Goal: Obtain resource: Download file/media

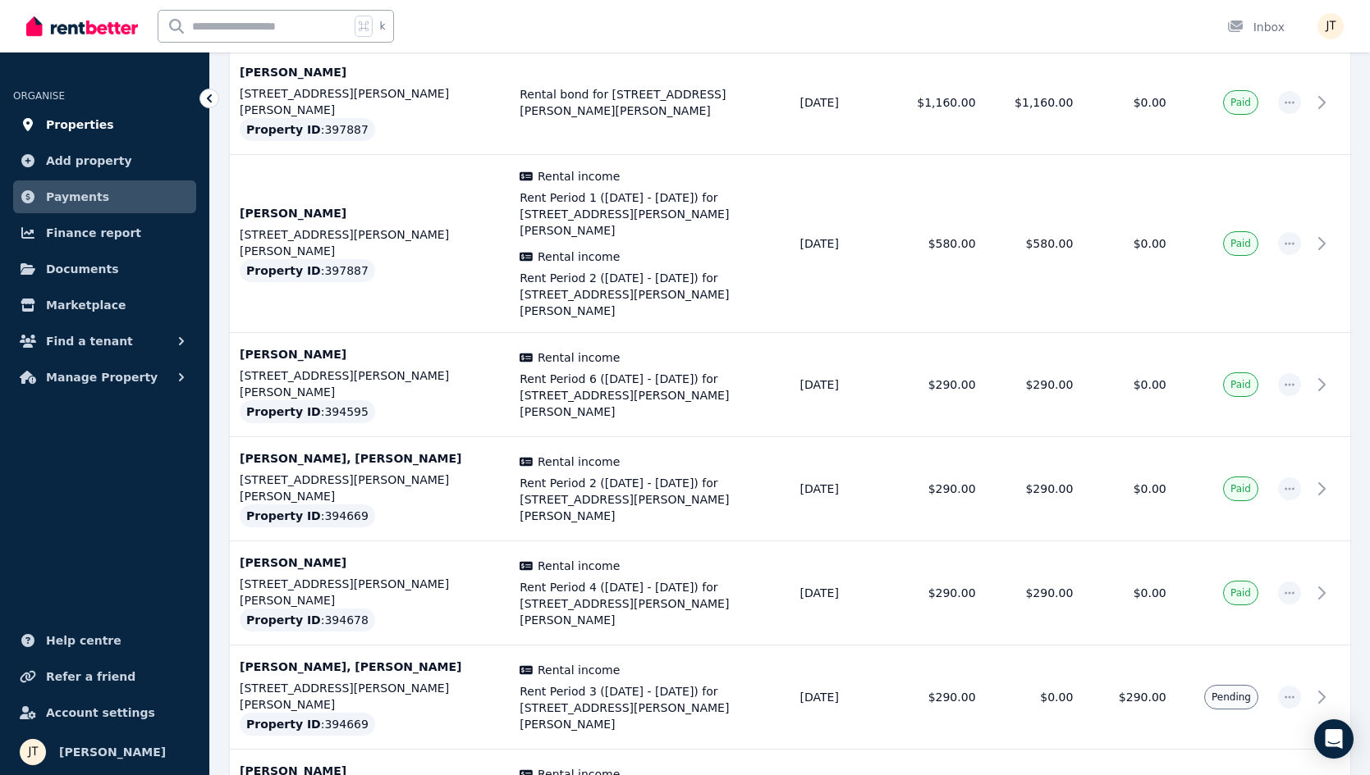
click at [94, 134] on span "Properties" at bounding box center [80, 125] width 68 height 20
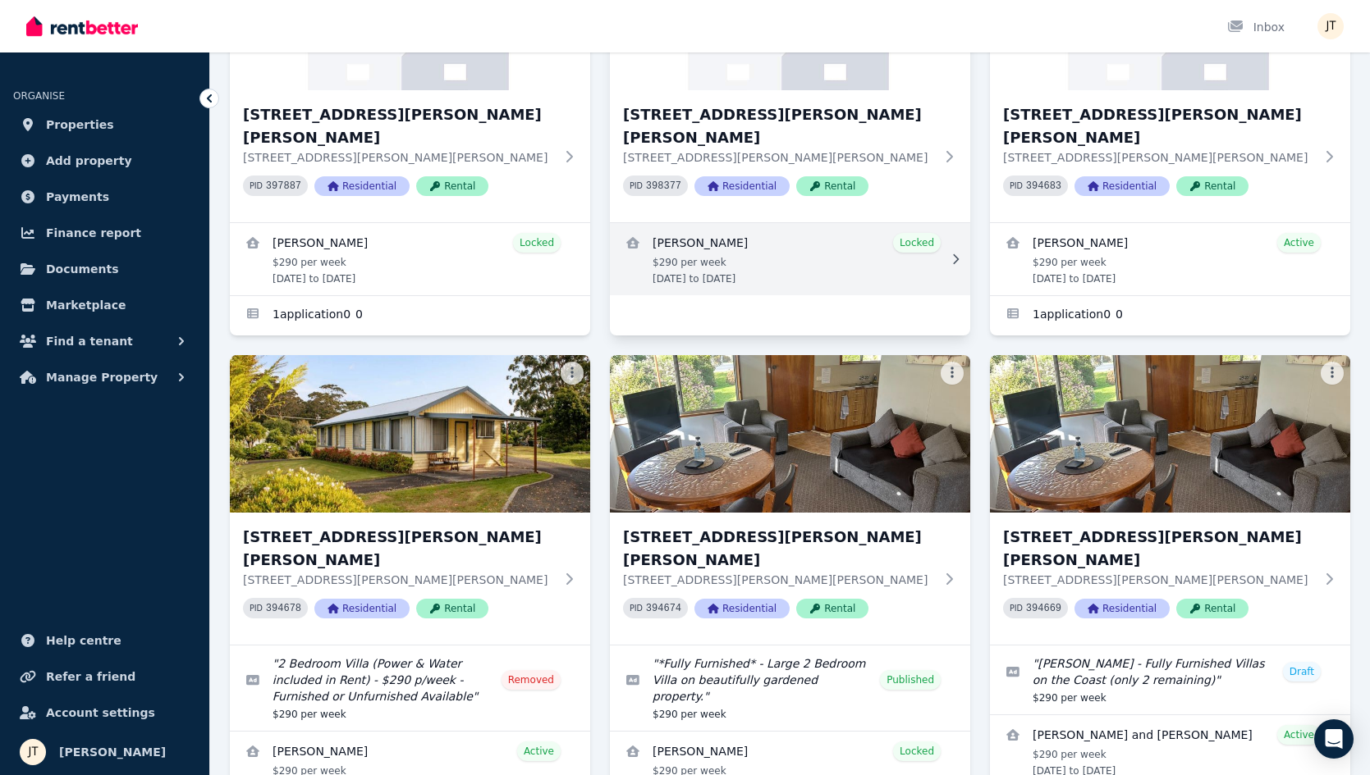
scroll to position [250, 0]
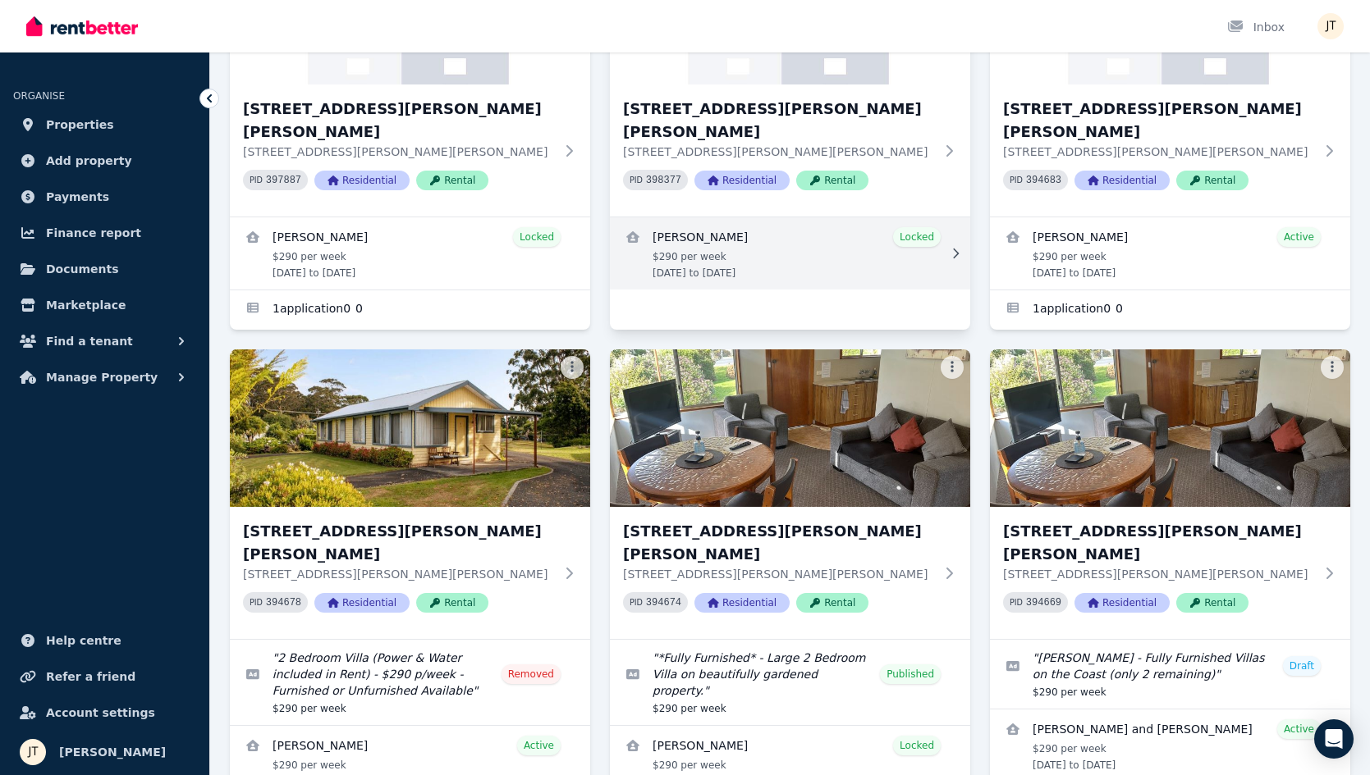
click at [820, 217] on link "View details for Kineta Tatnell" at bounding box center [790, 253] width 360 height 72
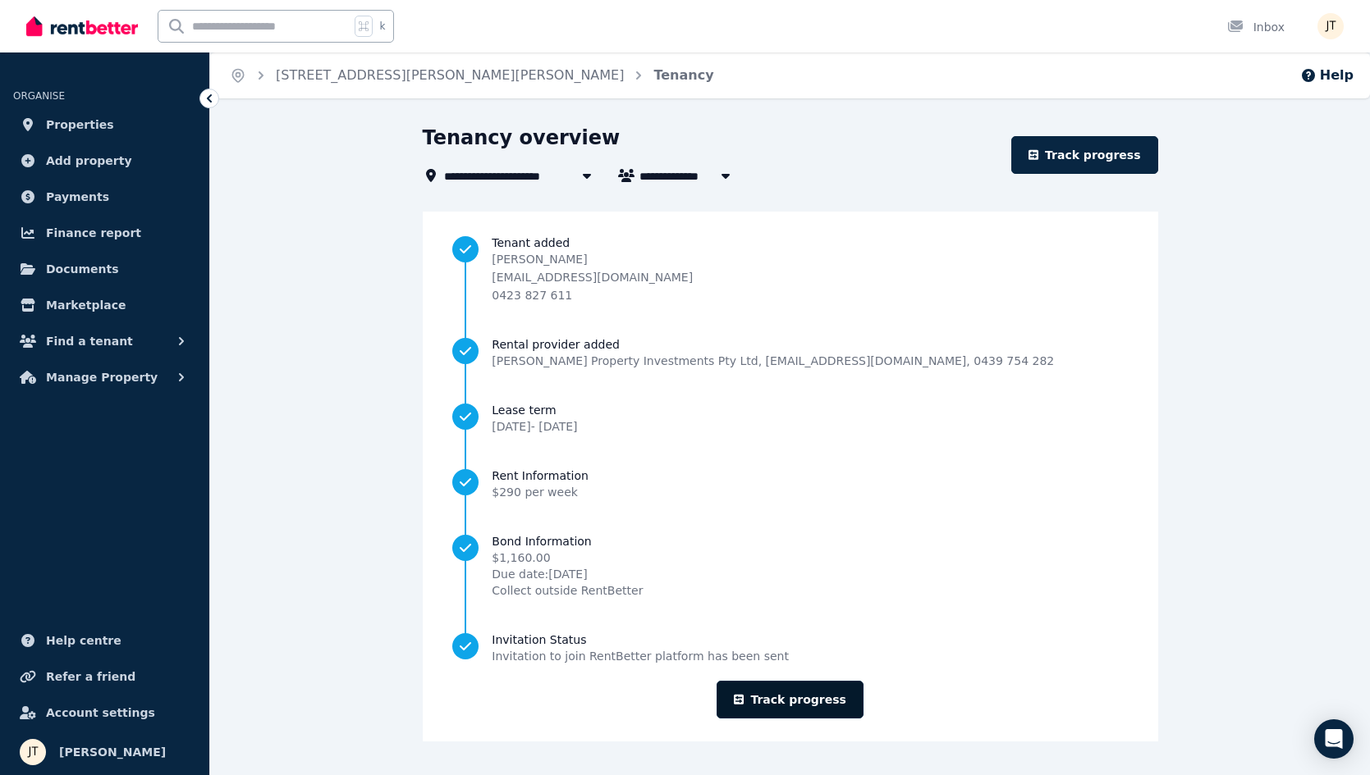
click at [808, 705] on link "Track progress" at bounding box center [789, 700] width 147 height 38
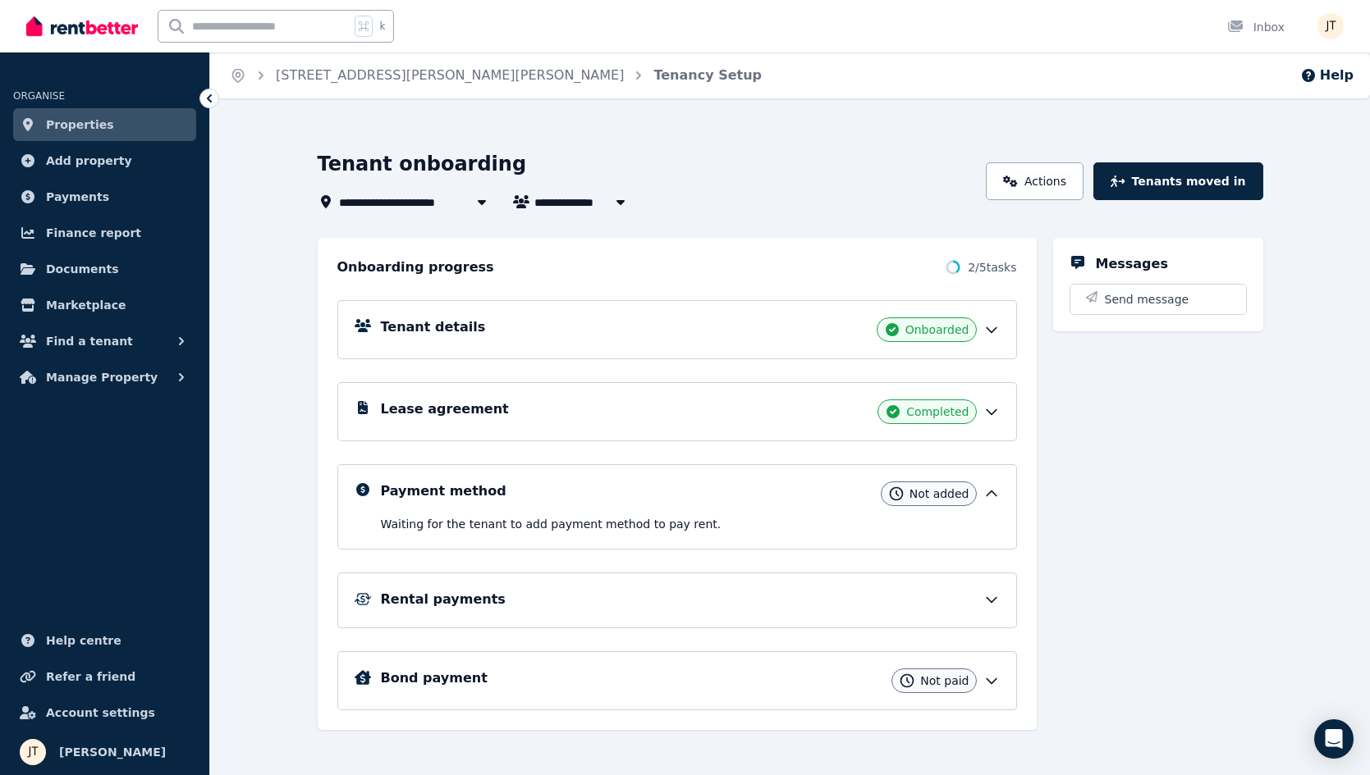
click at [592, 316] on div "Tenant details Onboarded" at bounding box center [676, 329] width 679 height 59
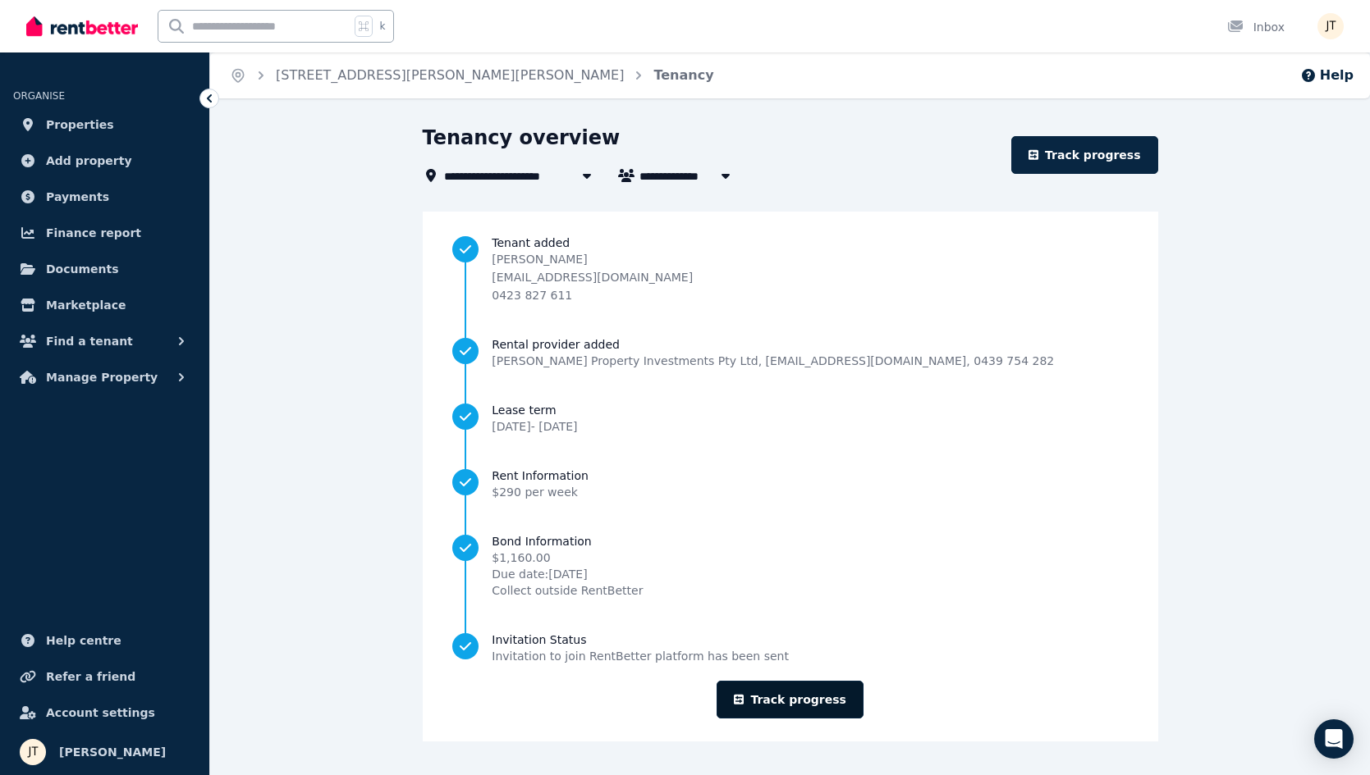
click at [786, 702] on link "Track progress" at bounding box center [789, 700] width 147 height 38
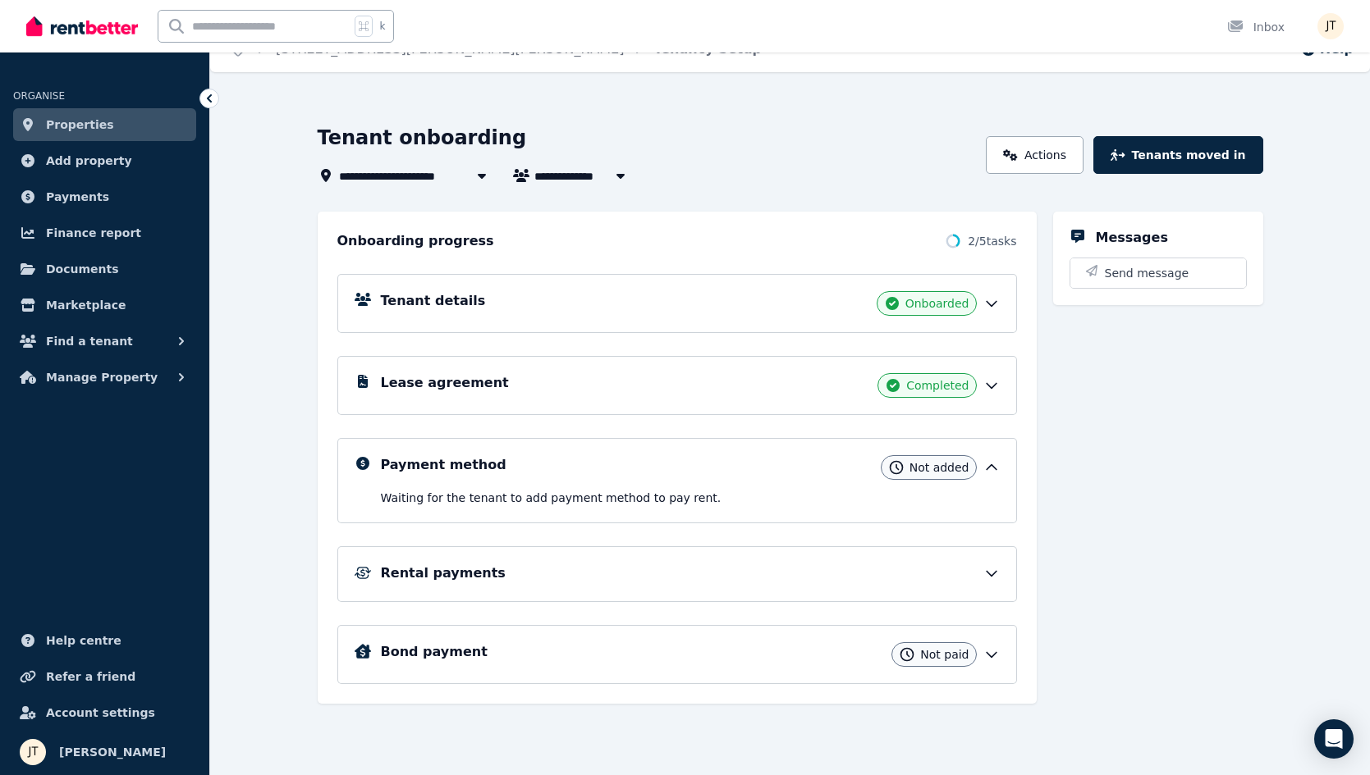
scroll to position [26, 0]
click at [572, 170] on span "[PERSON_NAME]" at bounding box center [596, 176] width 125 height 20
type input "**********"
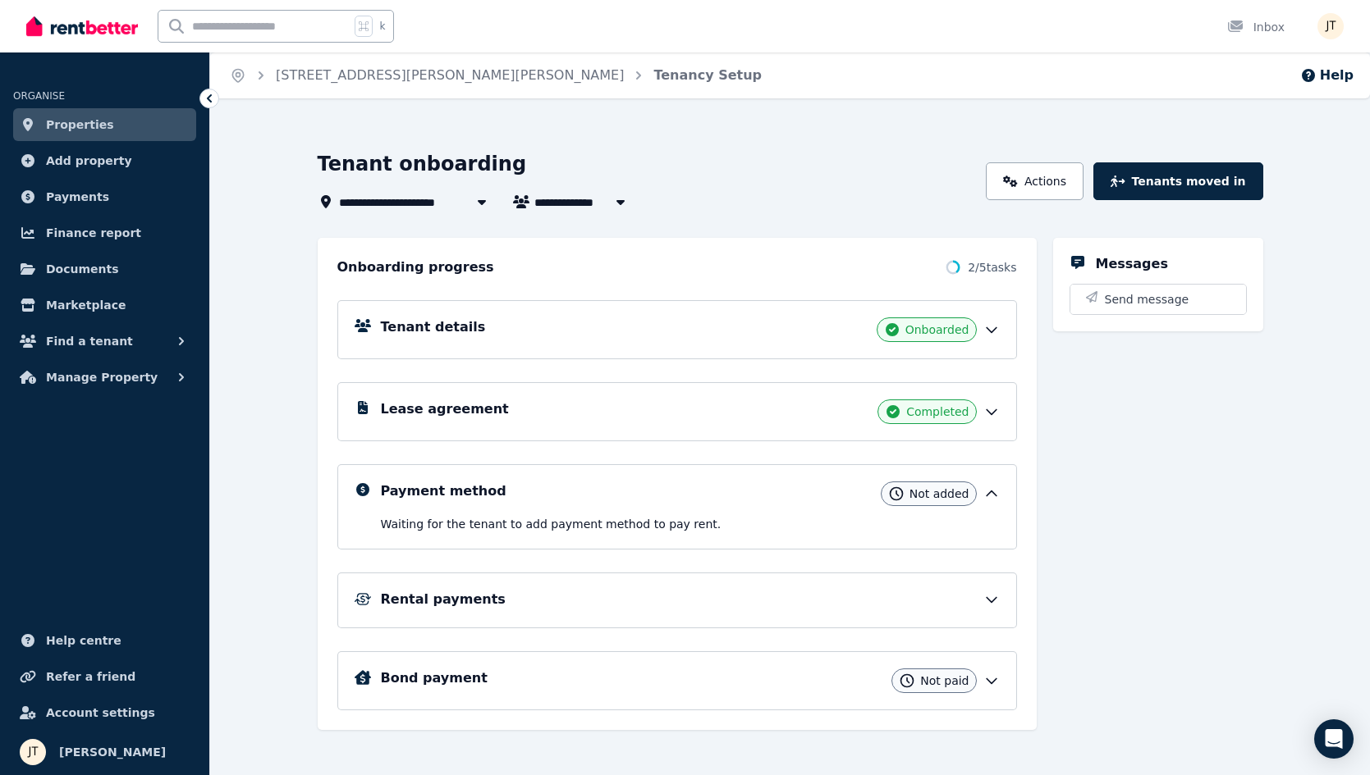
click at [123, 122] on link "Properties" at bounding box center [104, 124] width 183 height 33
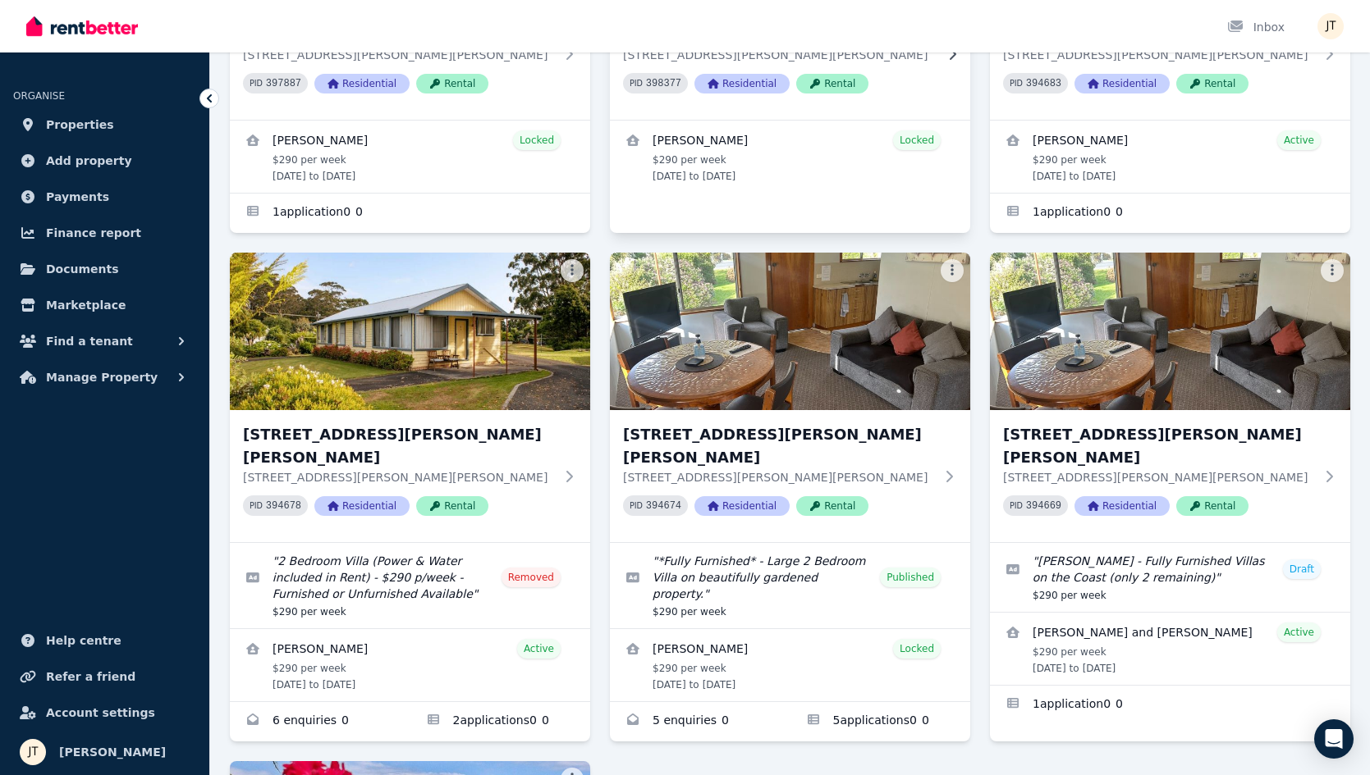
scroll to position [439, 0]
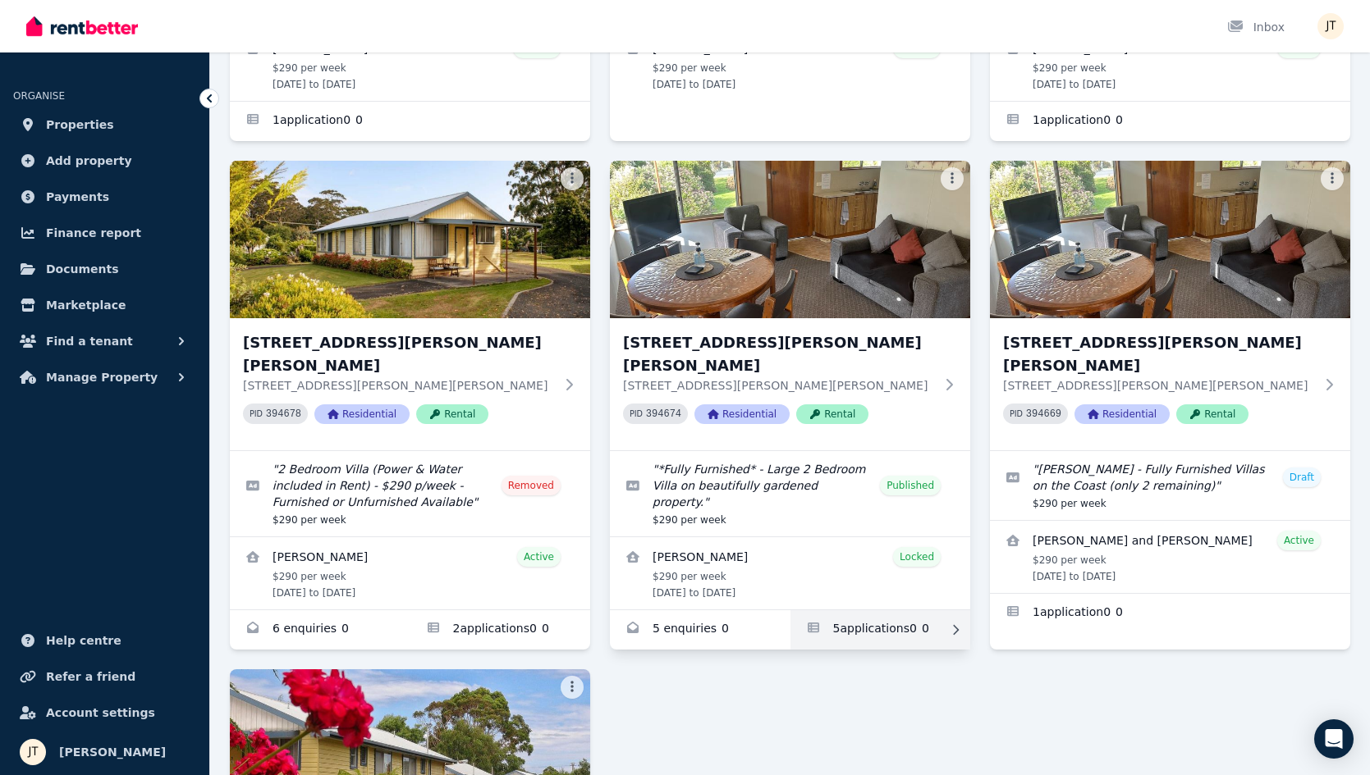
click at [869, 611] on link "Applications for 6/21 Andrew St, Strahan" at bounding box center [880, 630] width 181 height 39
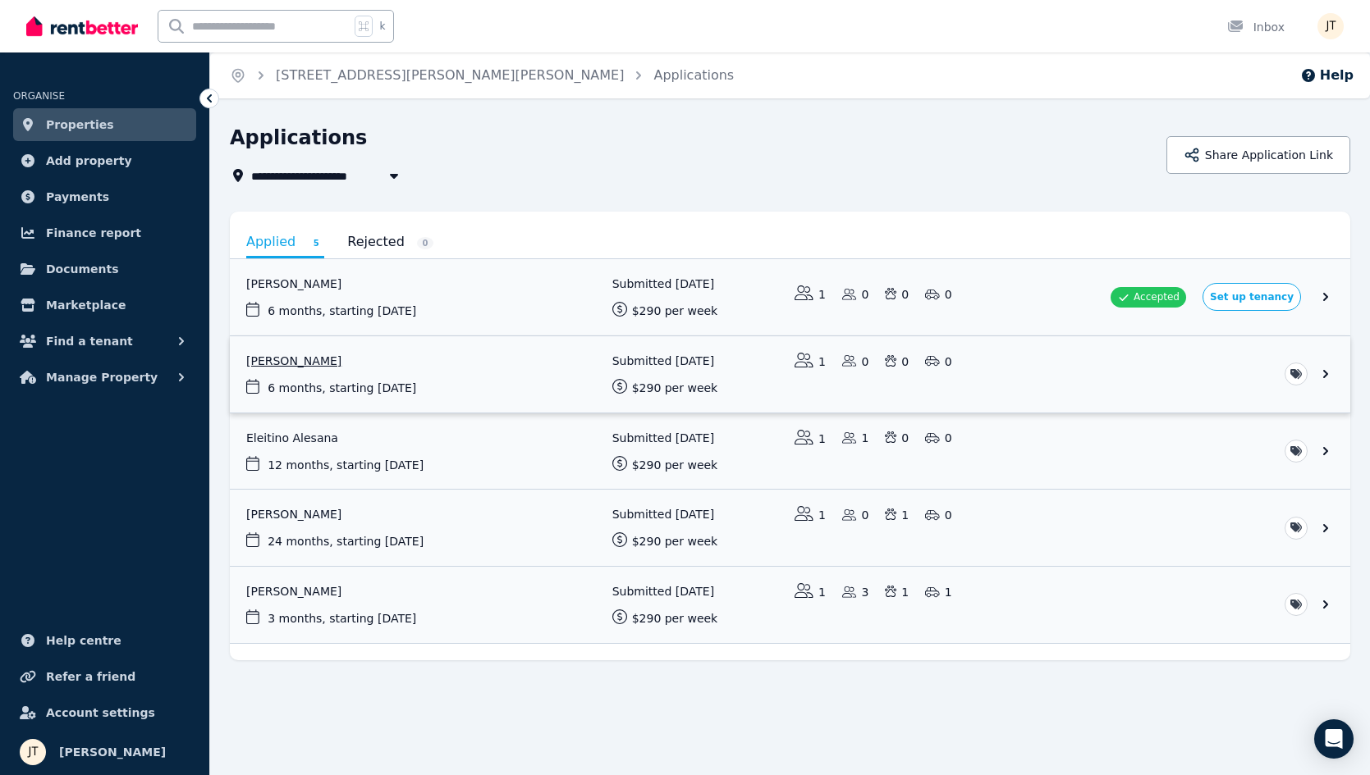
click at [310, 357] on link "View application: Kineta Tatnell" at bounding box center [790, 374] width 1120 height 76
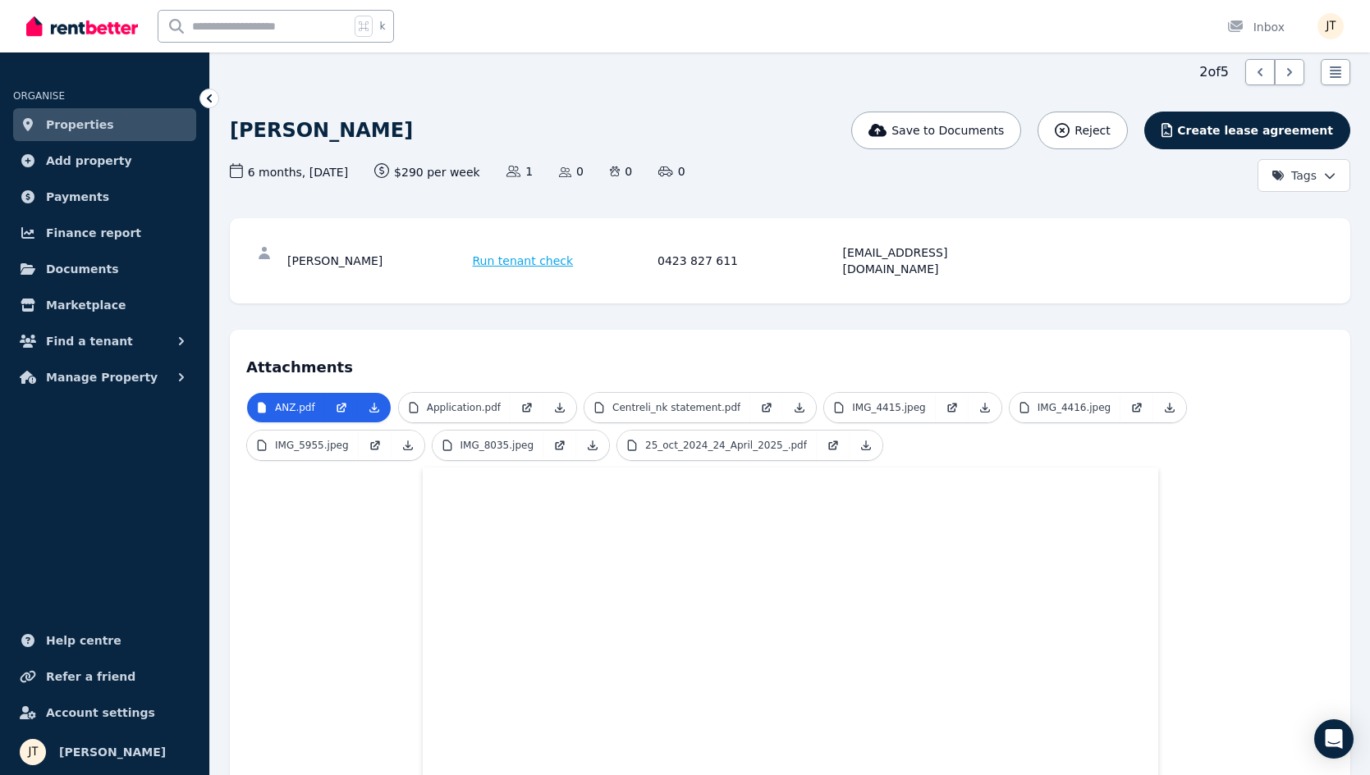
scroll to position [21, 0]
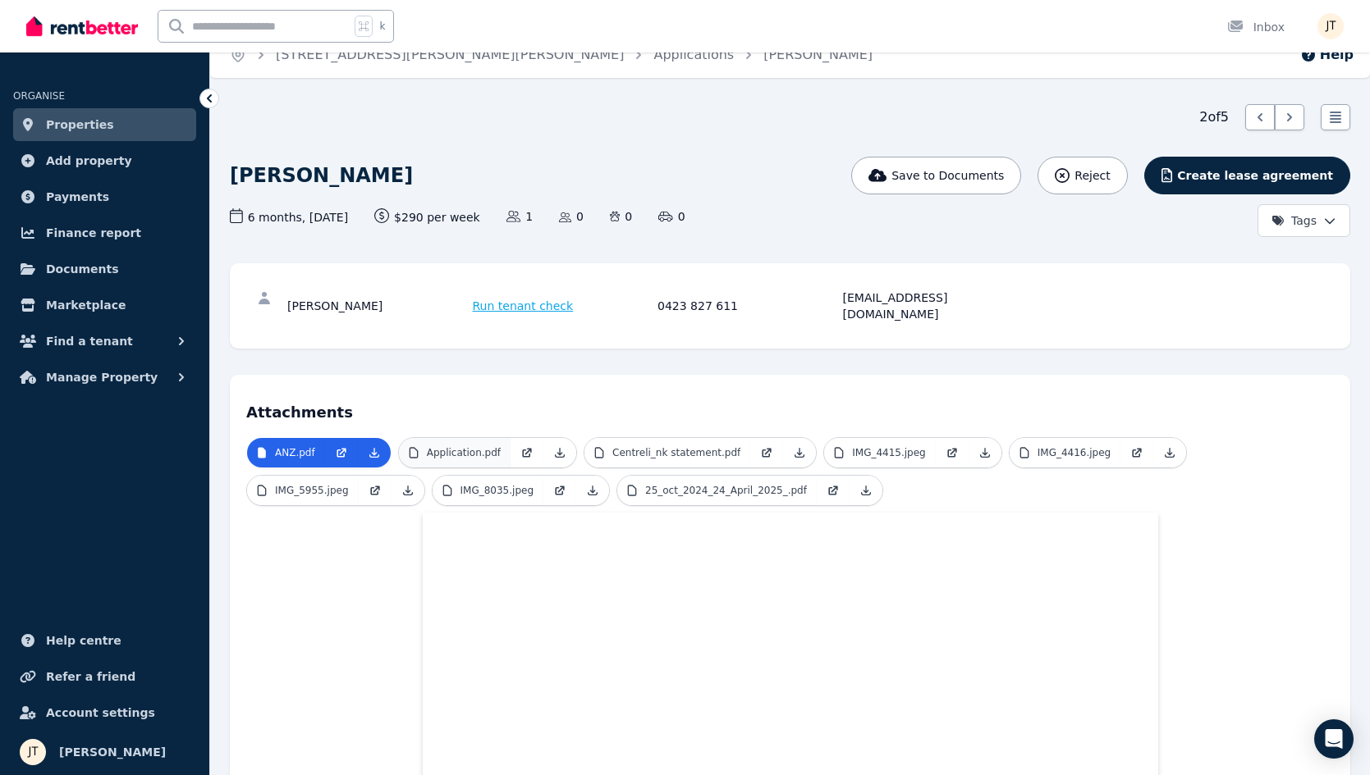
click at [474, 446] on p "Application.pdf" at bounding box center [464, 452] width 74 height 13
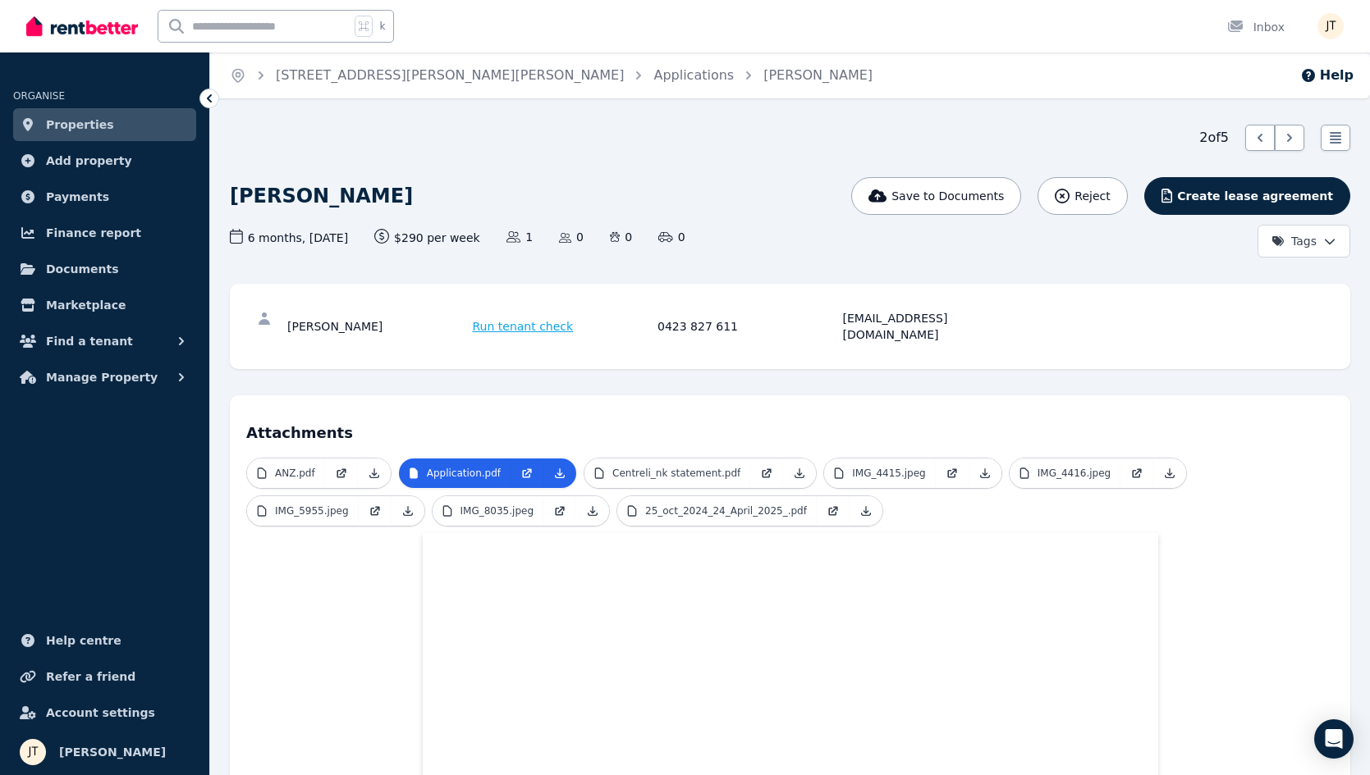
scroll to position [0, 0]
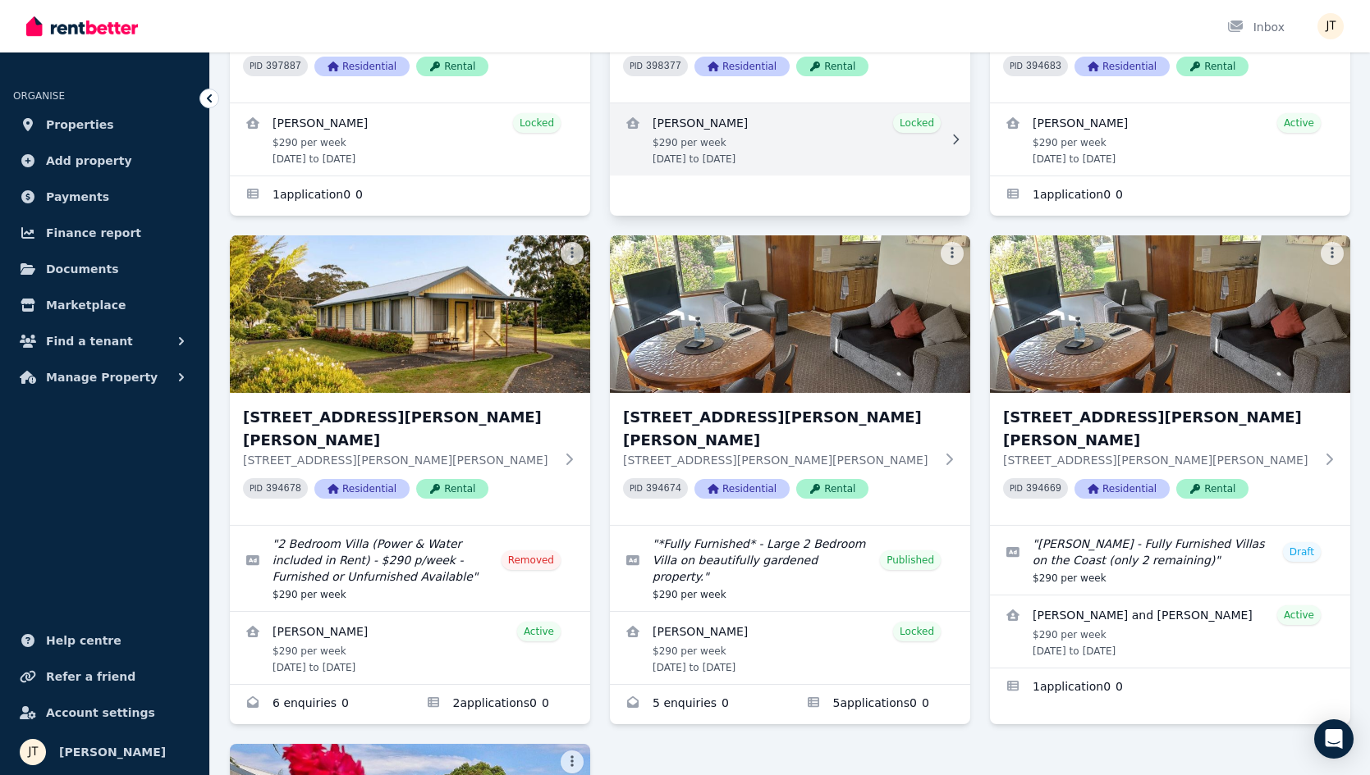
scroll to position [381, 0]
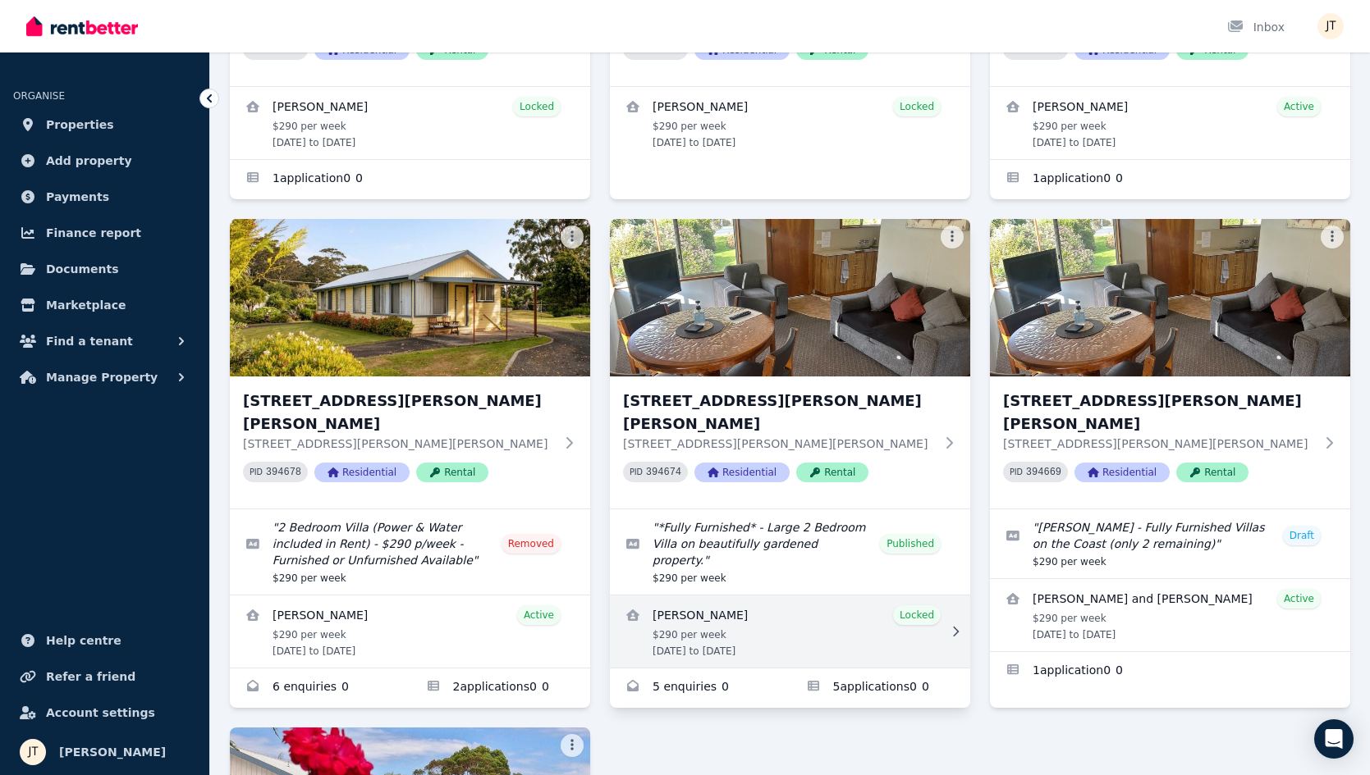
click at [761, 596] on link "View details for Deborah Purdon" at bounding box center [790, 632] width 360 height 72
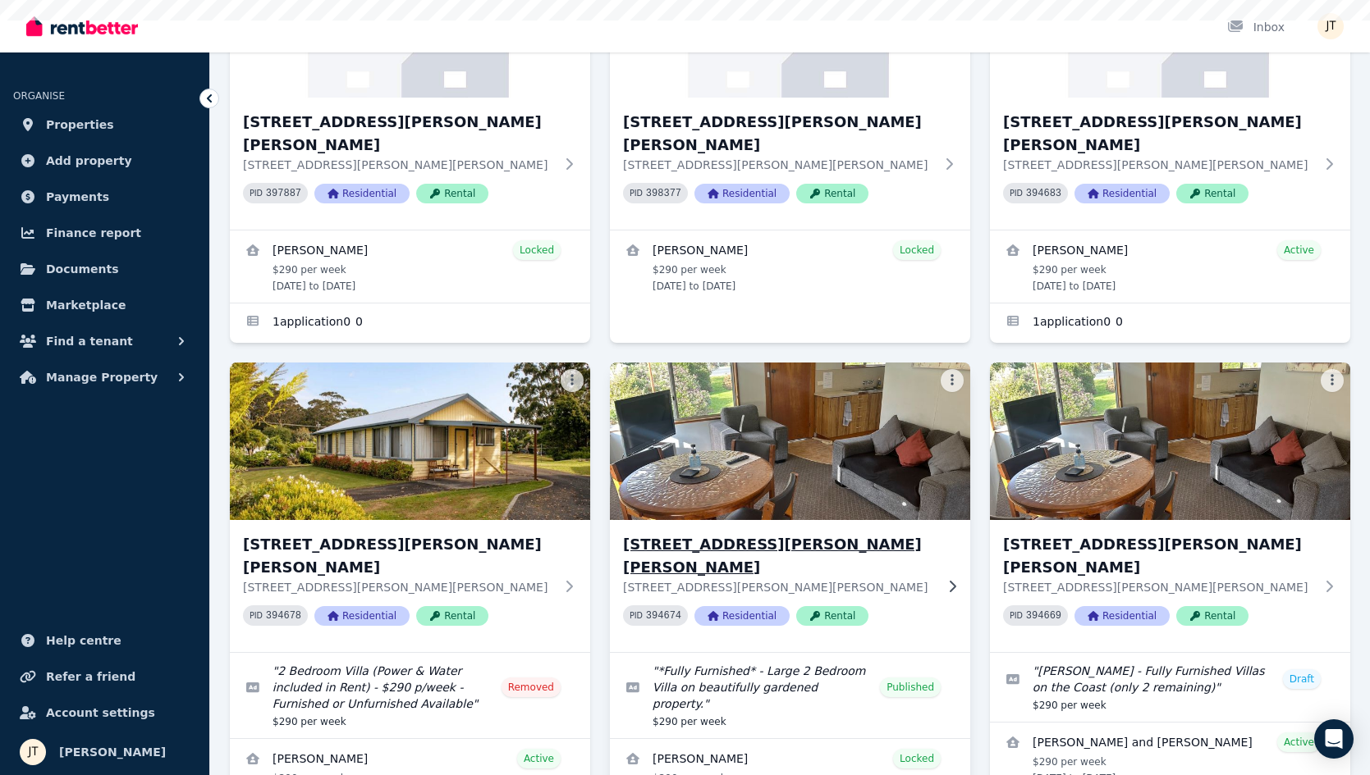
scroll to position [666, 0]
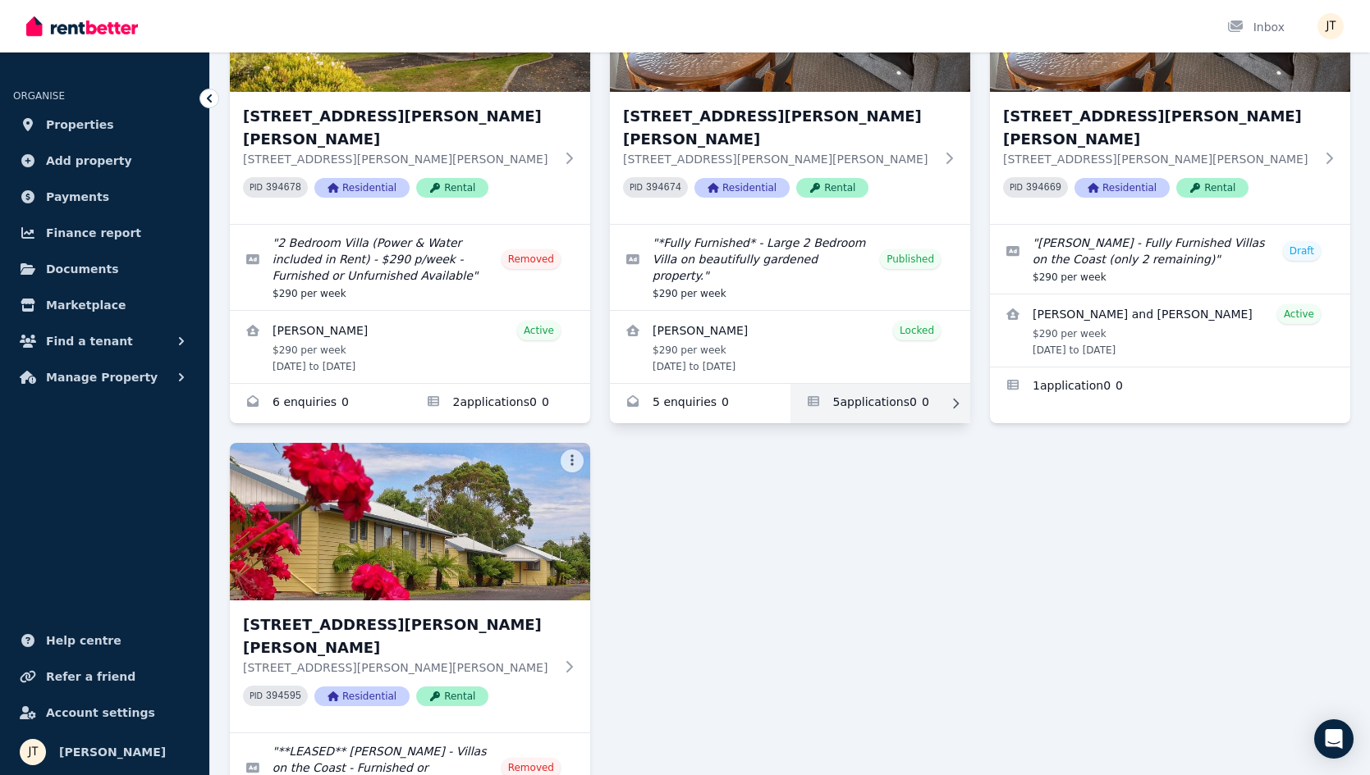
click at [885, 384] on link "Applications for 6/21 Andrew St, Strahan" at bounding box center [880, 403] width 181 height 39
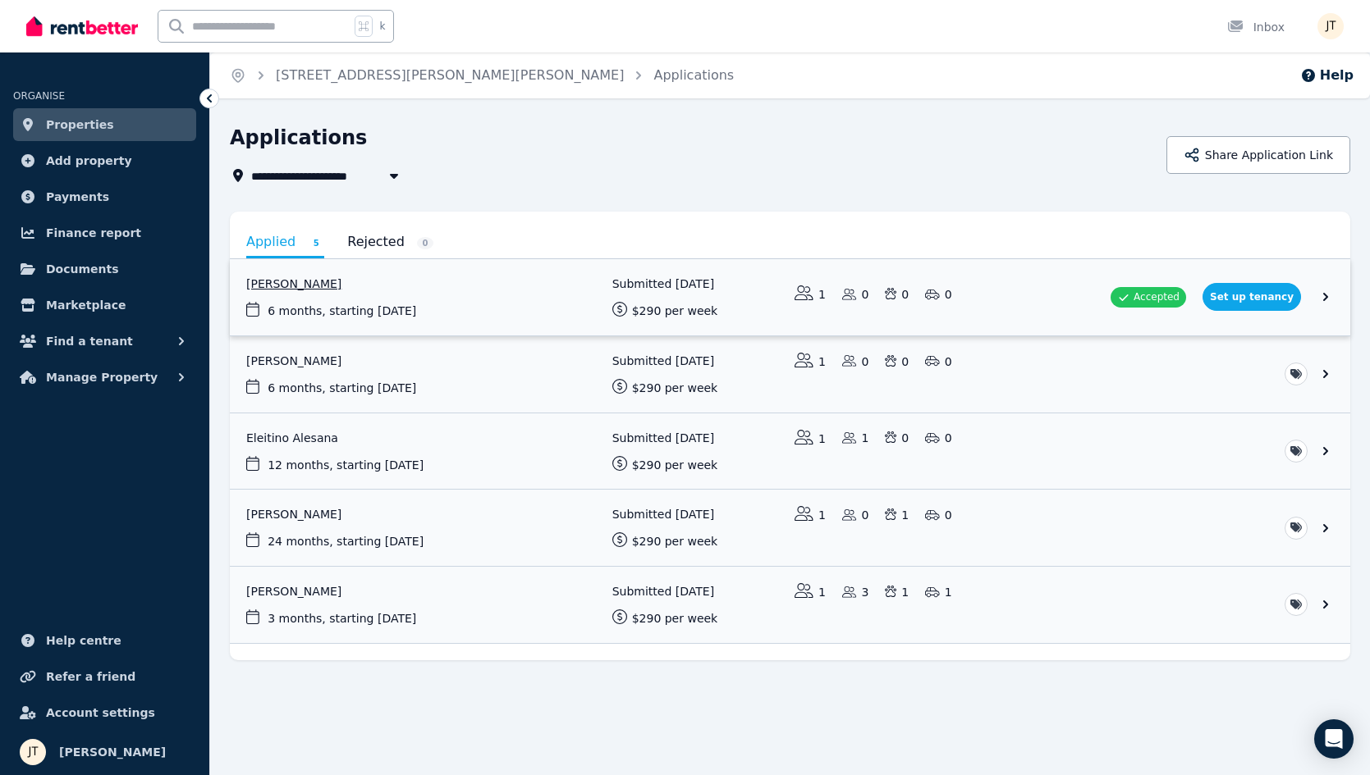
click at [333, 286] on link "View application: Deborah Purdon" at bounding box center [790, 297] width 1120 height 76
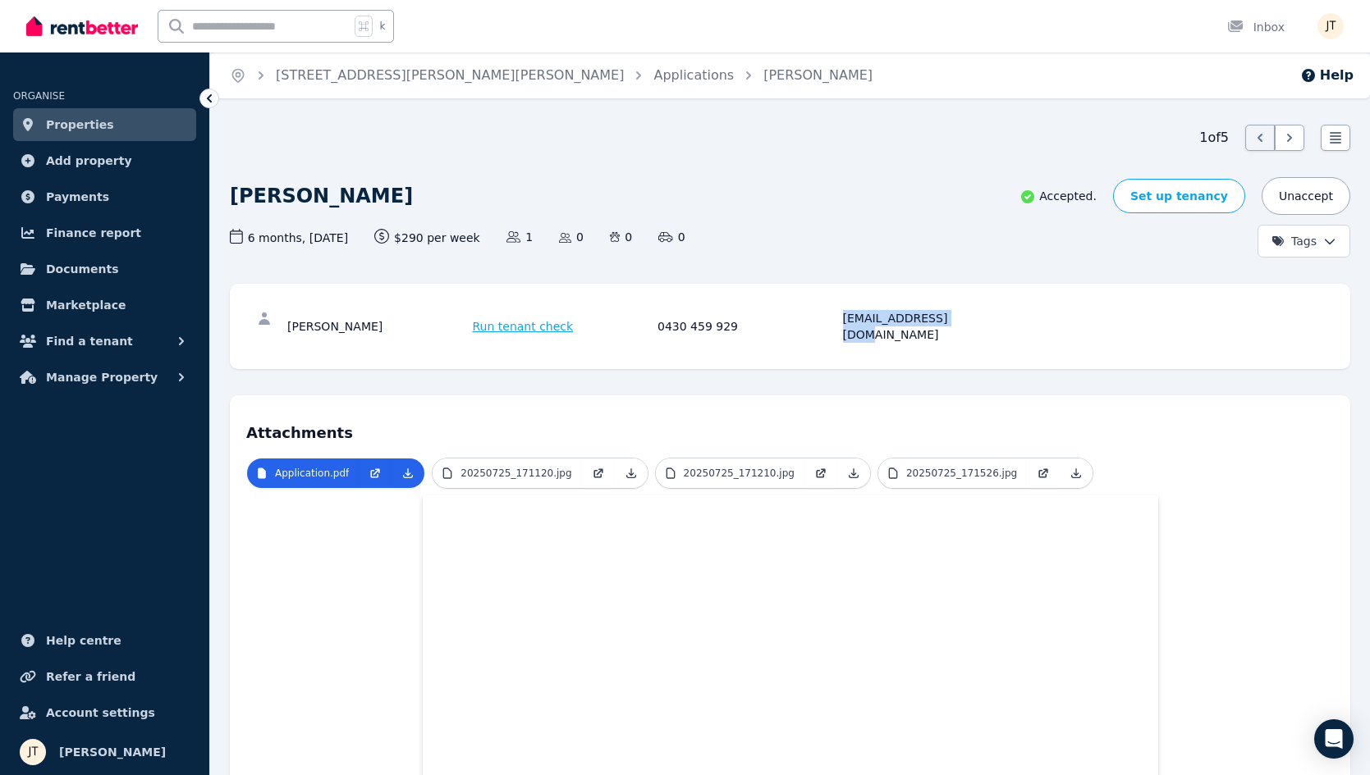
drag, startPoint x: 963, startPoint y: 319, endPoint x: 826, endPoint y: 317, distance: 137.1
click at [826, 317] on div "Deborah Purdon Run tenant check 0430 459 929 deborahp7@gmail.com" at bounding box center [654, 326] width 735 height 33
copy div "deborahp7@gmail.com"
click at [94, 121] on span "Properties" at bounding box center [80, 125] width 68 height 20
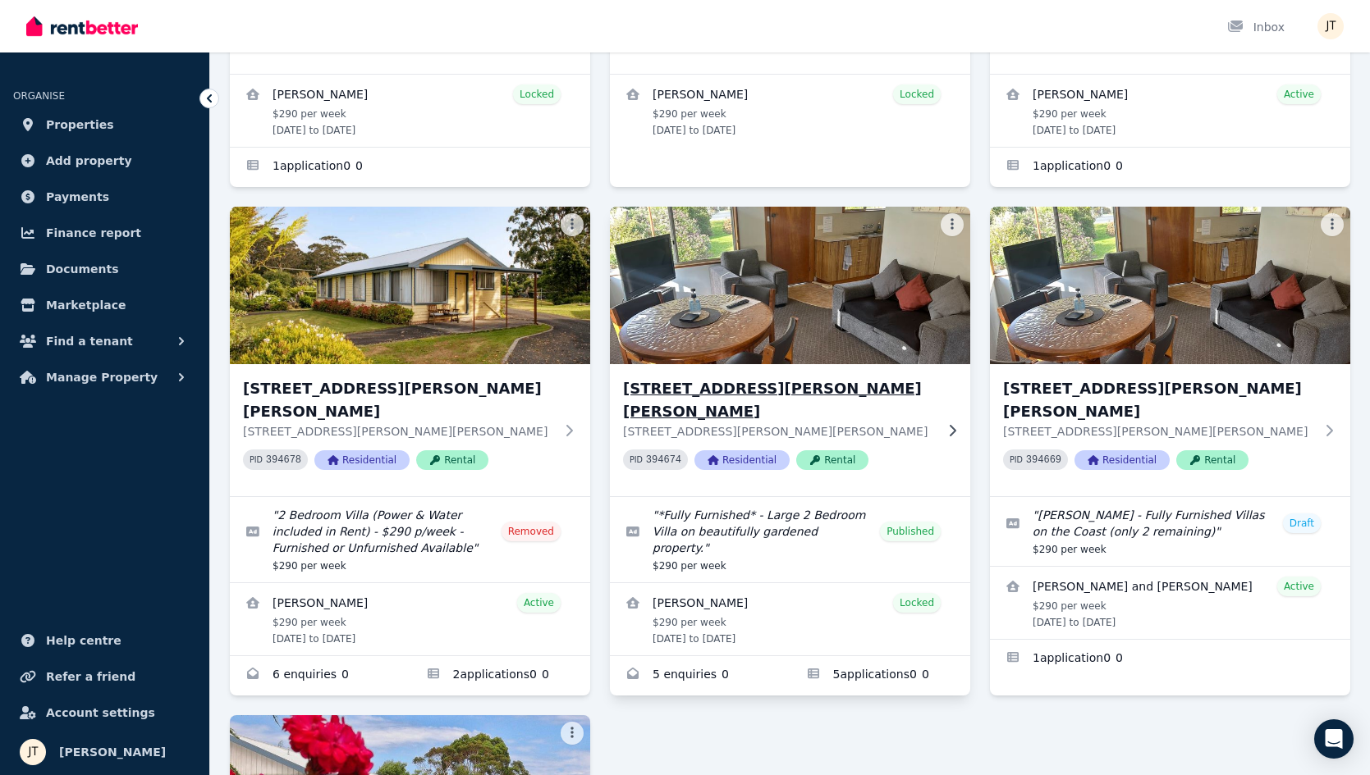
scroll to position [478, 0]
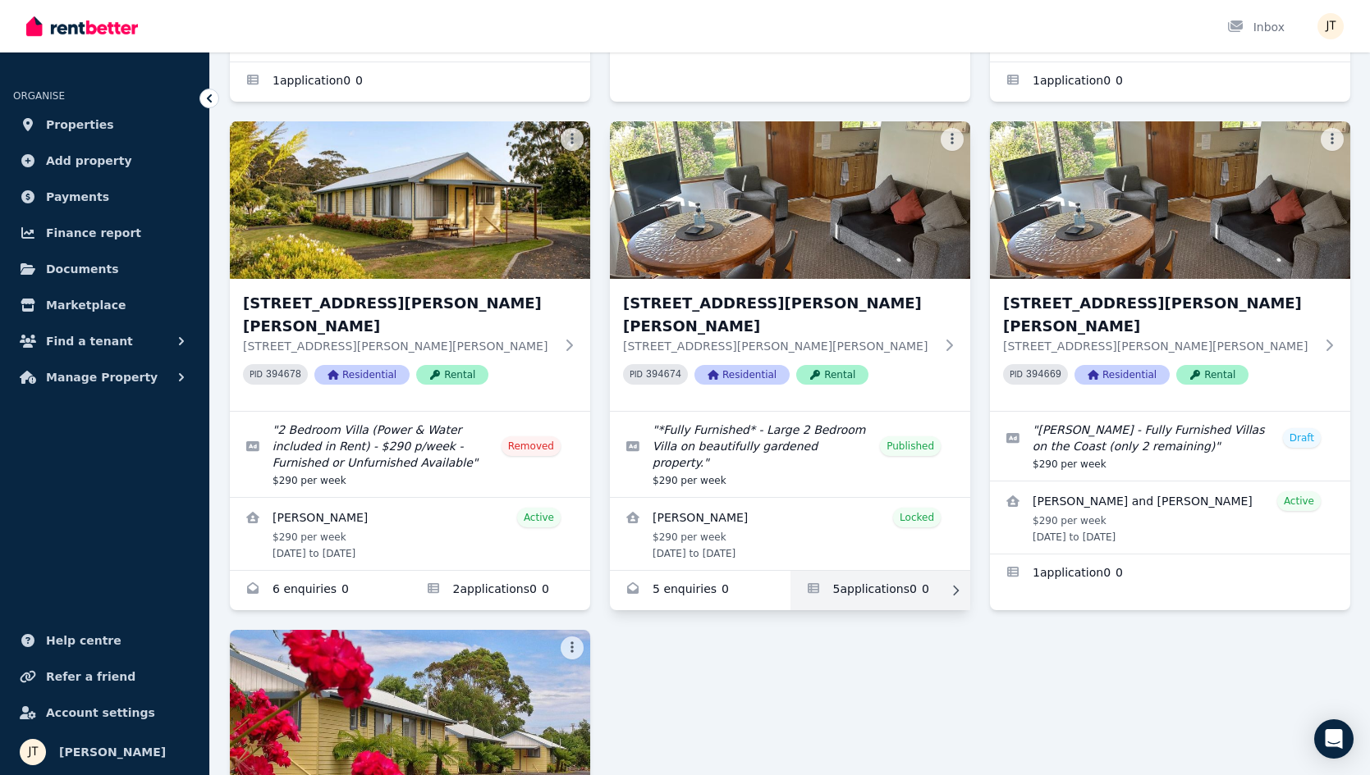
click at [870, 571] on link "Applications for 6/21 Andrew St, Strahan" at bounding box center [880, 590] width 181 height 39
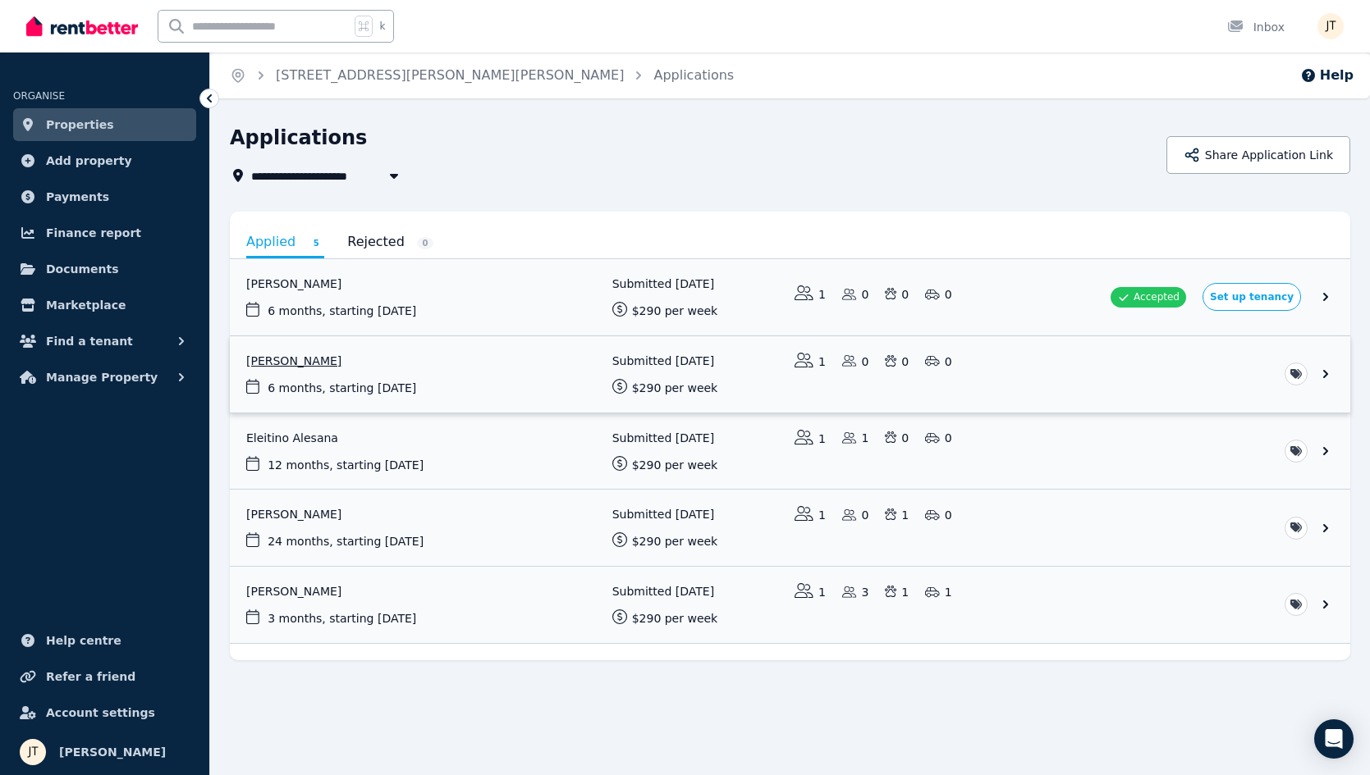
click at [322, 364] on link "View application: Kineta Tatnell" at bounding box center [790, 374] width 1120 height 76
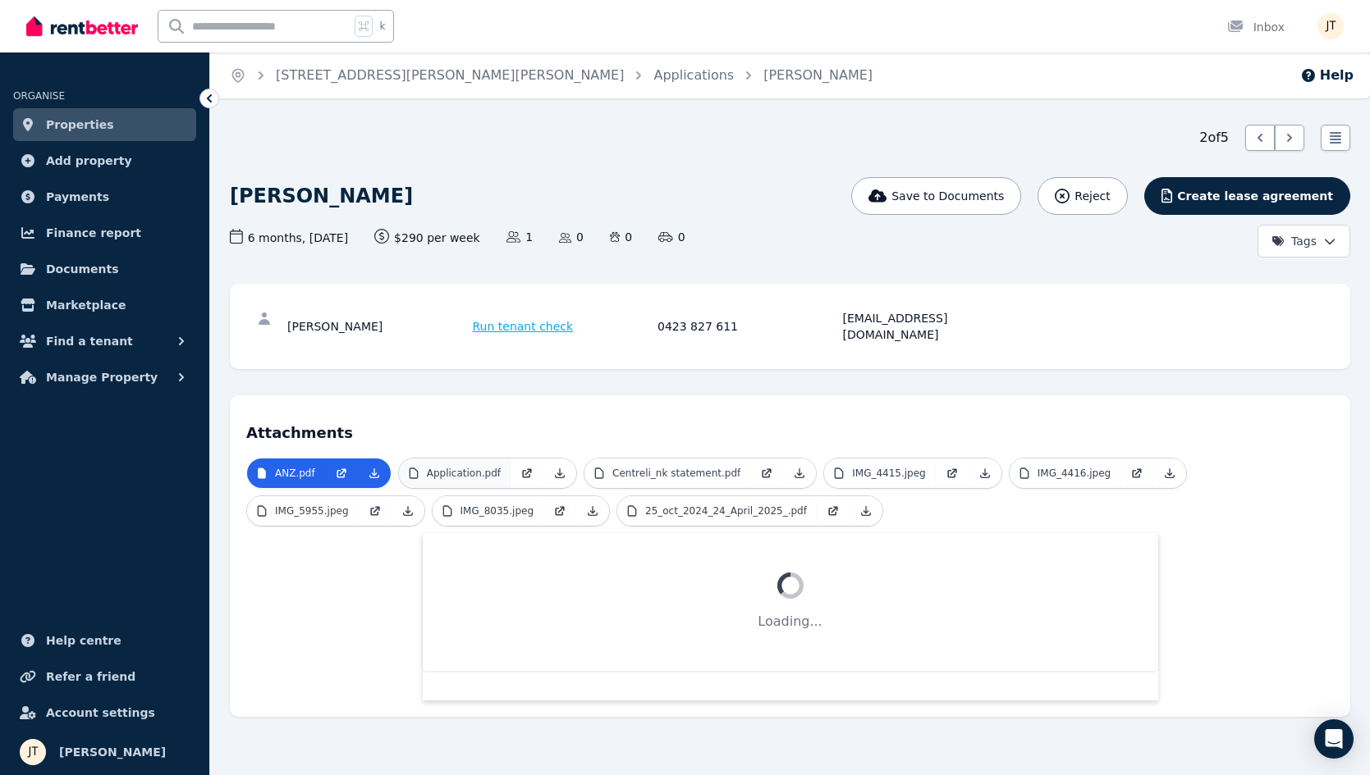
click at [477, 467] on p "Application.pdf" at bounding box center [464, 473] width 74 height 13
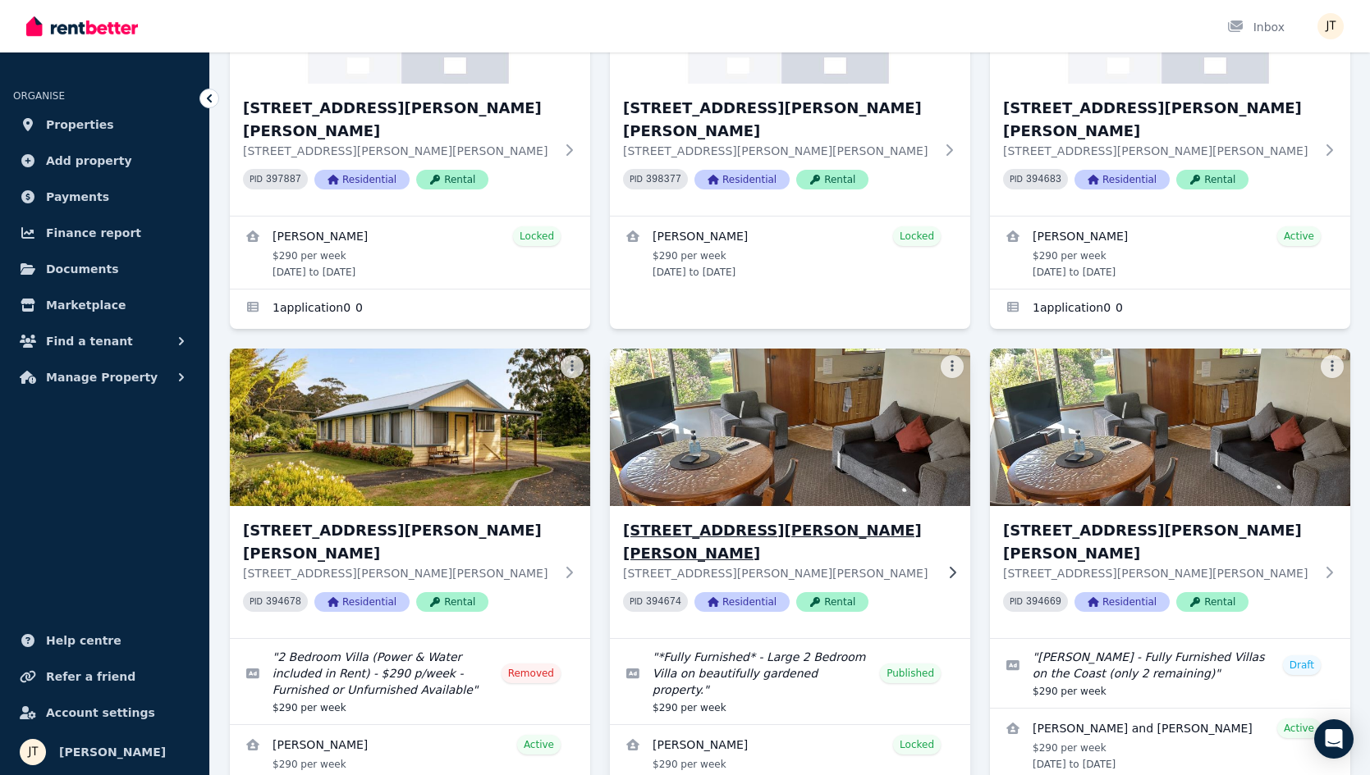
scroll to position [233, 0]
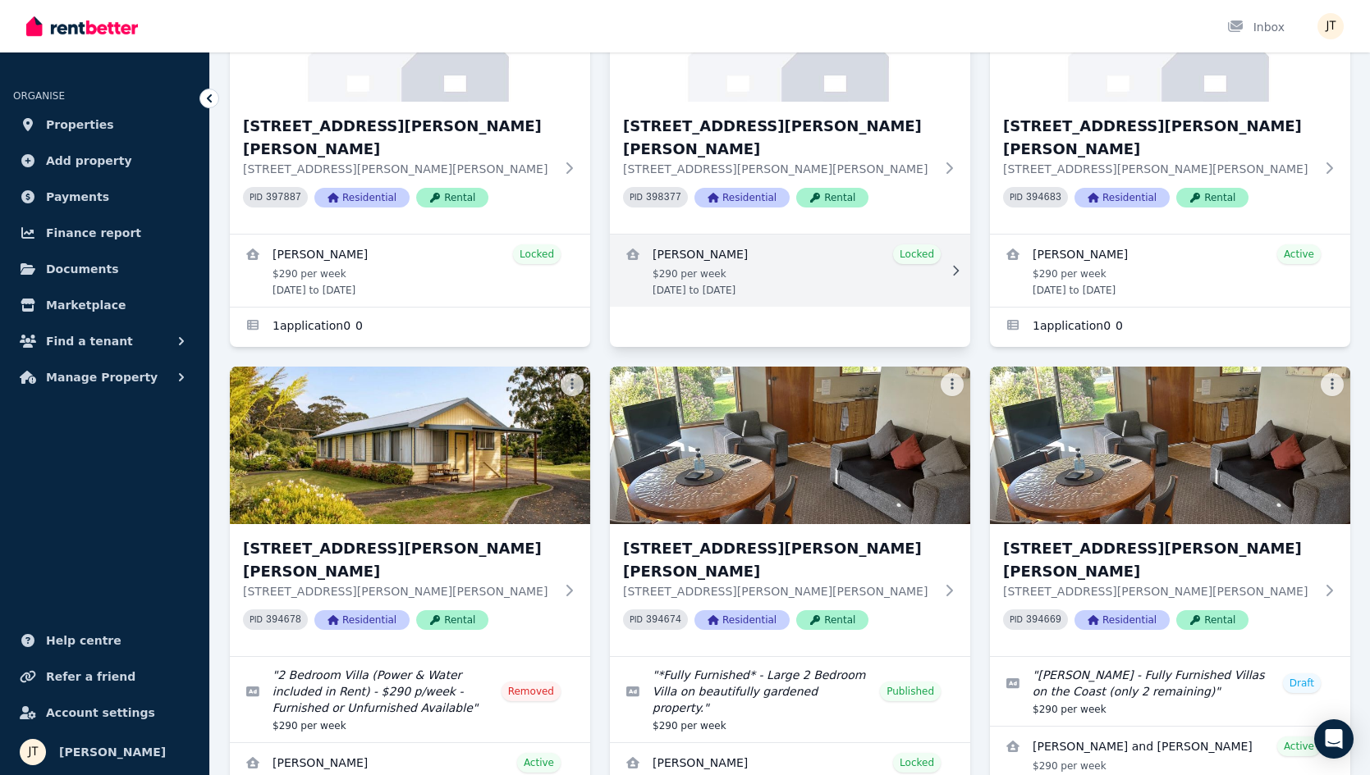
click at [709, 238] on link "View details for Kineta Tatnell" at bounding box center [790, 271] width 360 height 72
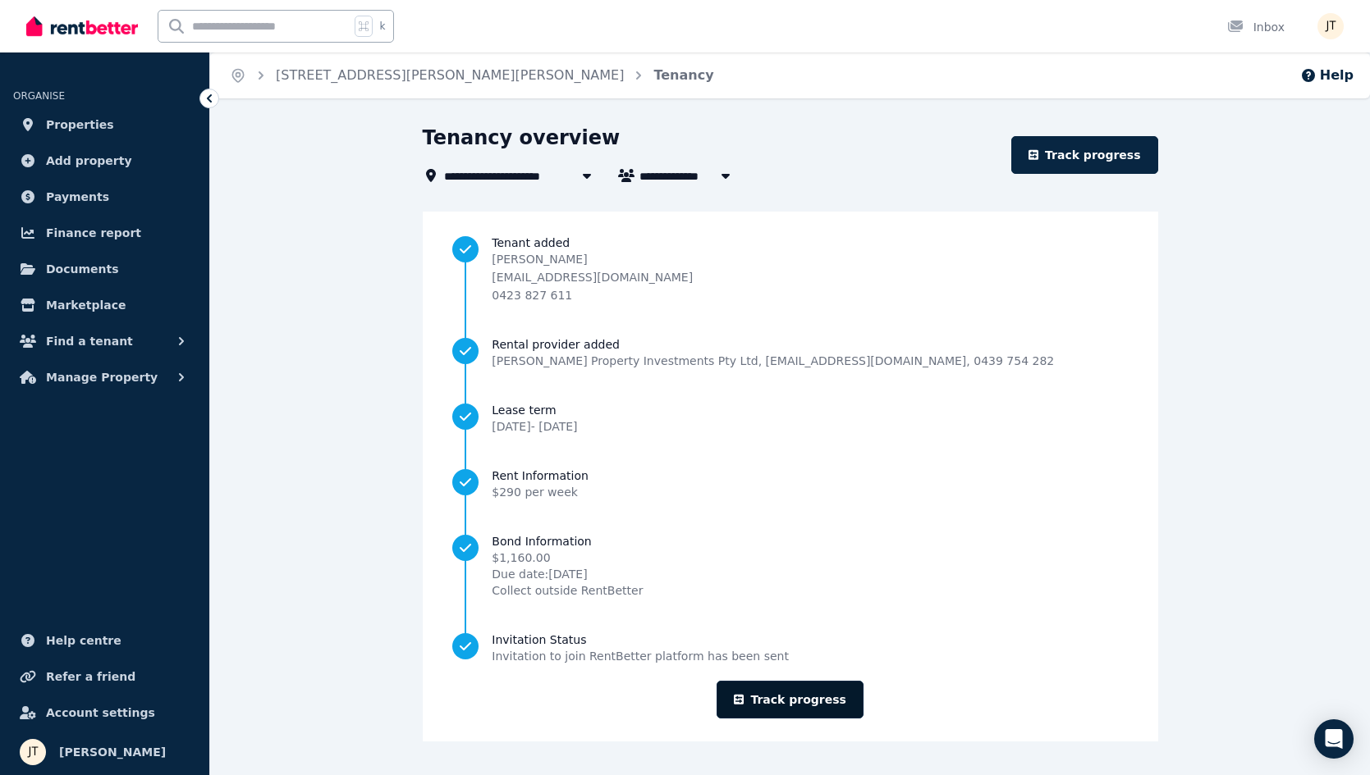
click at [817, 698] on link "Track progress" at bounding box center [789, 700] width 147 height 38
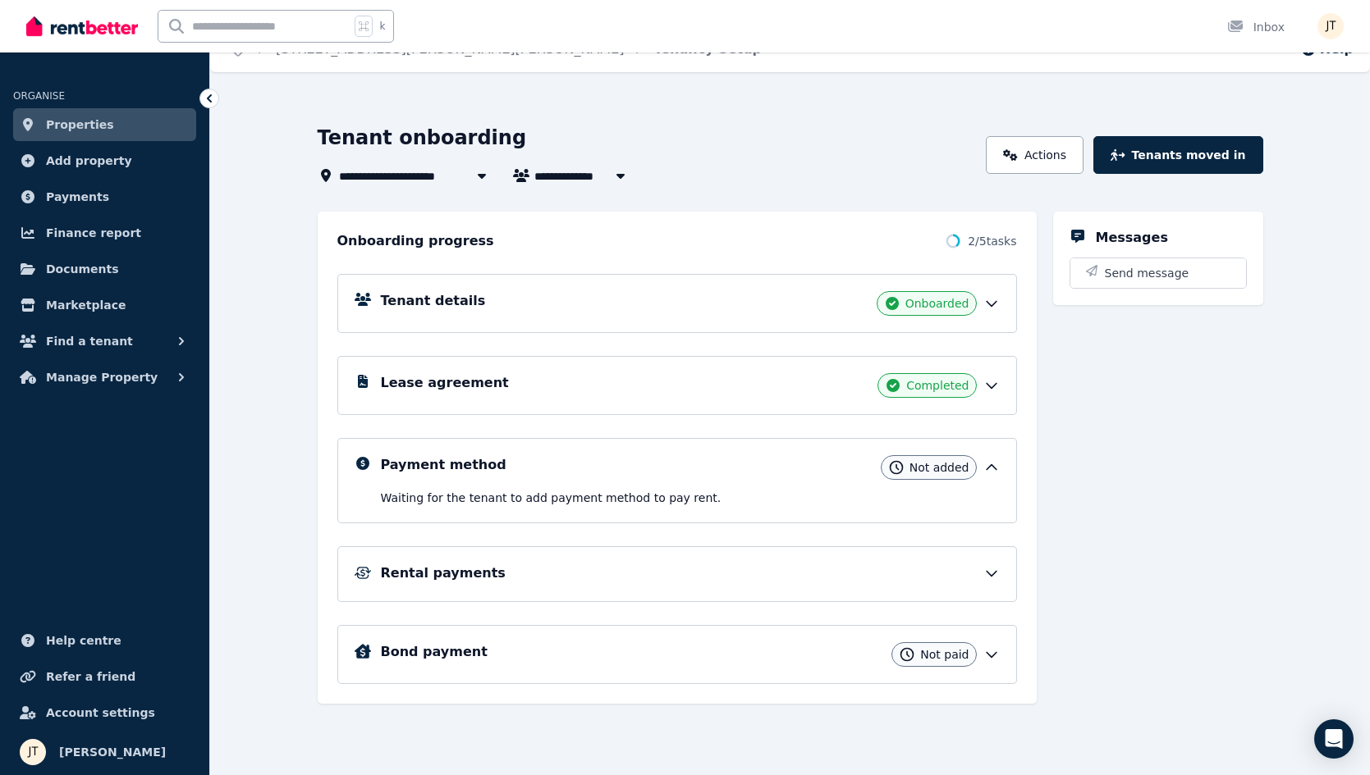
scroll to position [26, 0]
click at [573, 309] on div "Tenant details Onboarded" at bounding box center [690, 303] width 619 height 25
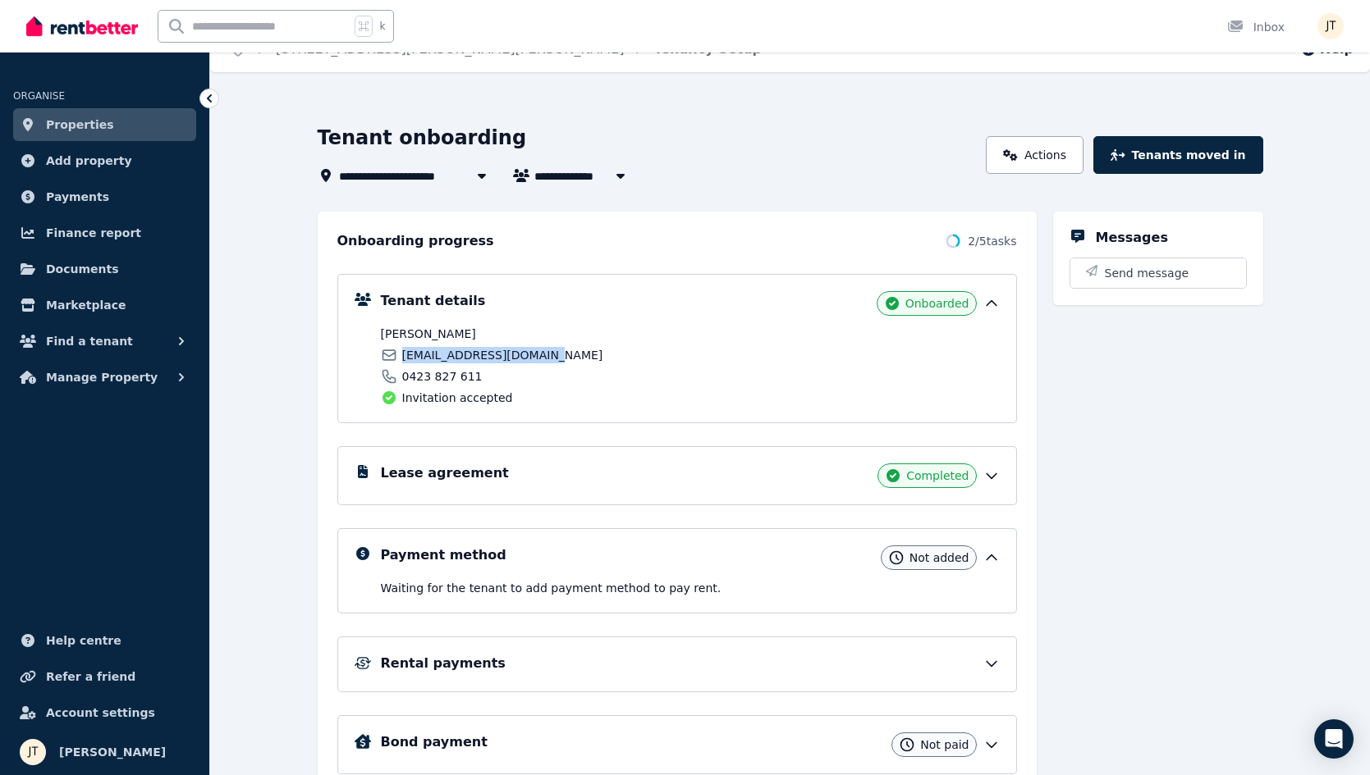
drag, startPoint x: 546, startPoint y: 357, endPoint x: 402, endPoint y: 356, distance: 143.6
click at [402, 356] on div "[EMAIL_ADDRESS][DOMAIN_NAME]" at bounding box center [533, 355] width 304 height 16
copy span "[EMAIL_ADDRESS][DOMAIN_NAME]"
